Goal: Navigation & Orientation: Find specific page/section

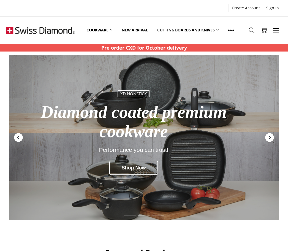
click at [200, 32] on link "Cutting boards and knives" at bounding box center [187, 30] width 71 height 24
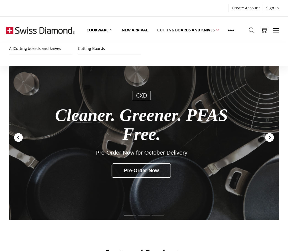
click at [38, 51] on link "All Cutting boards and knives" at bounding box center [40, 48] width 63 height 12
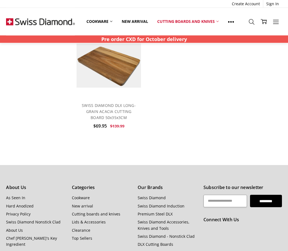
scroll to position [373, 0]
click at [258, 184] on h5 "Subscribe to our newsletter" at bounding box center [242, 187] width 78 height 7
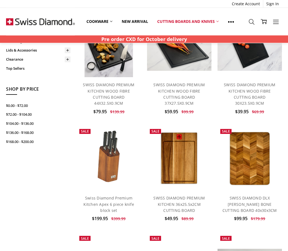
scroll to position [67, 0]
click at [278, 22] on icon at bounding box center [276, 22] width 6 height 6
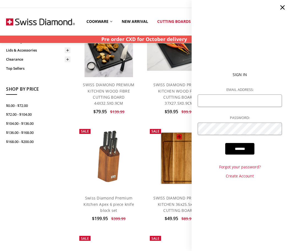
click at [280, 6] on icon at bounding box center [282, 8] width 8 height 8
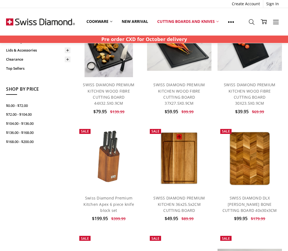
click at [279, 19] on link "More" at bounding box center [276, 22] width 12 height 14
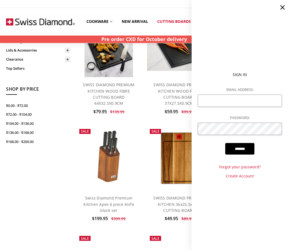
click at [160, 110] on div "$59.95 $99.99 MSRP:" at bounding box center [179, 111] width 58 height 7
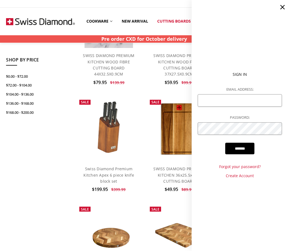
scroll to position [96, 0]
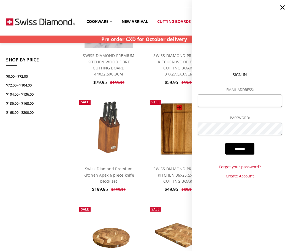
click at [107, 22] on link "Cookware" at bounding box center [99, 21] width 35 height 12
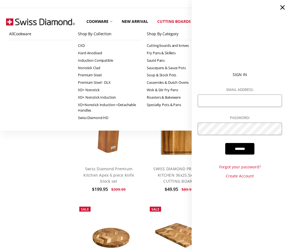
click at [281, 7] on icon at bounding box center [282, 8] width 8 height 8
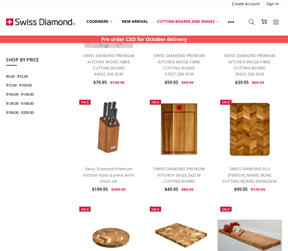
click at [138, 21] on link "New arrival" at bounding box center [134, 21] width 35 height 12
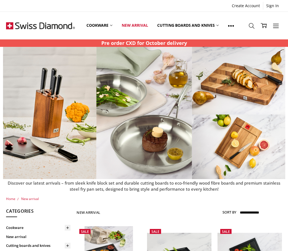
click at [103, 28] on link "Cookware" at bounding box center [99, 25] width 35 height 24
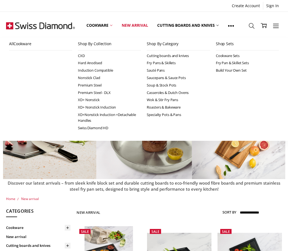
click at [230, 43] on link "Shop Sets" at bounding box center [247, 44] width 63 height 12
